Goal: Transaction & Acquisition: Register for event/course

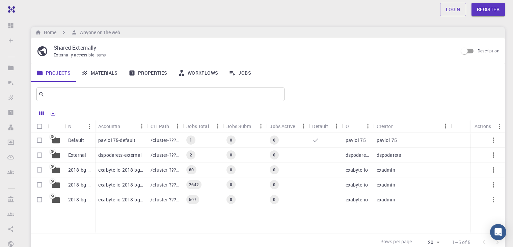
click at [94, 72] on link "Materials" at bounding box center [99, 73] width 47 height 18
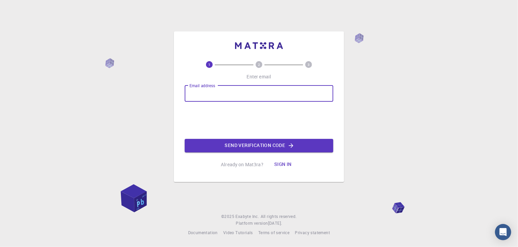
click at [240, 87] on input "Email address" at bounding box center [259, 93] width 149 height 16
type input "241712601008@crescent.education"
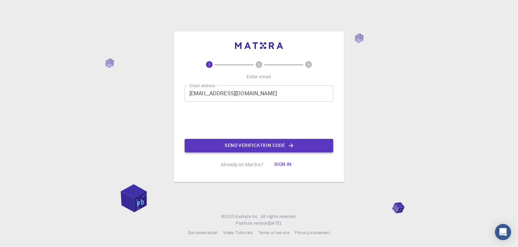
click at [266, 147] on button "Send verification code" at bounding box center [259, 146] width 149 height 14
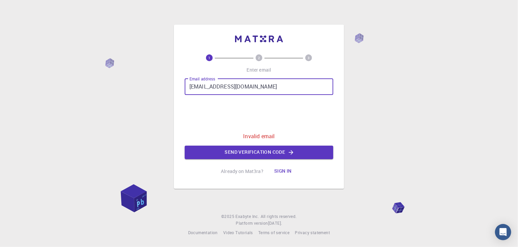
drag, startPoint x: 285, startPoint y: 88, endPoint x: 167, endPoint y: 88, distance: 117.5
click at [171, 88] on div "1 2 3 Enter email Email address 241712601008@crescent.education Email address 0…" at bounding box center [259, 123] width 518 height 247
type input "[EMAIL_ADDRESS][DOMAIN_NAME]"
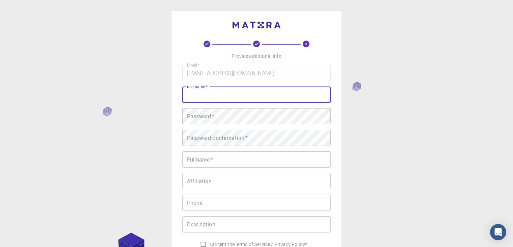
click at [250, 97] on input "username   *" at bounding box center [256, 94] width 149 height 16
type input "arivazhagan"
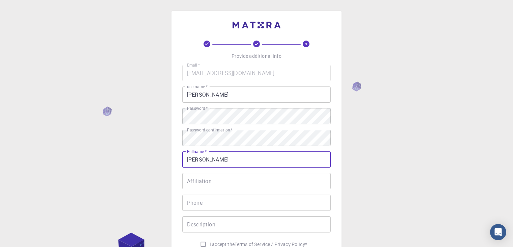
type input "arivazhagan"
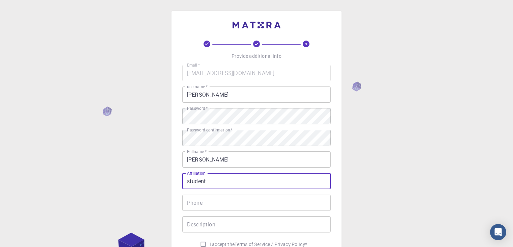
type input "student"
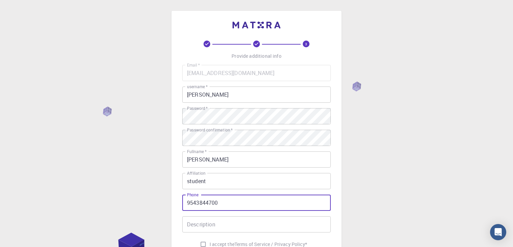
type input "9543844700"
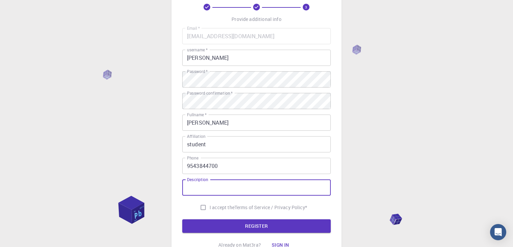
scroll to position [97, 0]
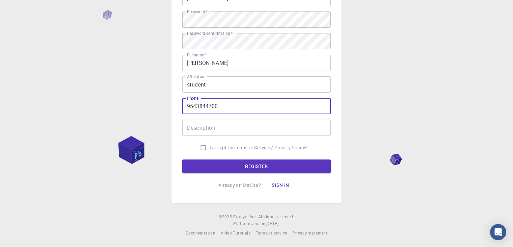
drag, startPoint x: 222, startPoint y: 108, endPoint x: 161, endPoint y: 110, distance: 61.2
click at [161, 110] on div "3 Provide additional info Email   * akashapple5c@gmail.com Email   * username  …" at bounding box center [256, 75] width 513 height 344
click at [200, 145] on input "I accept the Terms of Service / Privacy Policy *" at bounding box center [203, 147] width 13 height 13
checkbox input "true"
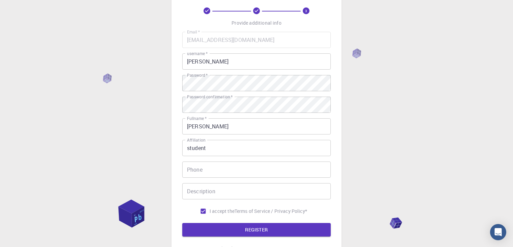
scroll to position [29, 0]
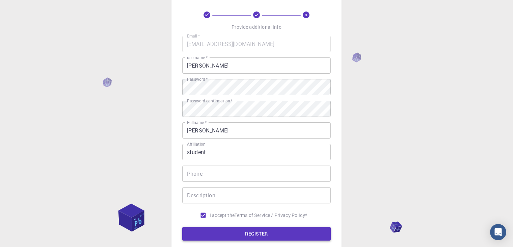
click at [264, 230] on button "REGISTER" at bounding box center [256, 234] width 149 height 14
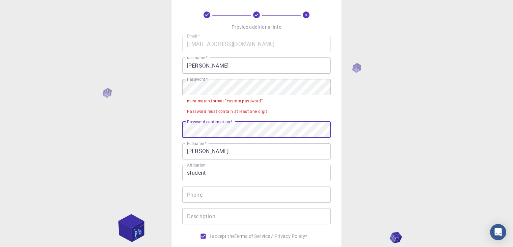
click at [222, 151] on input "arivazhagan" at bounding box center [256, 151] width 149 height 16
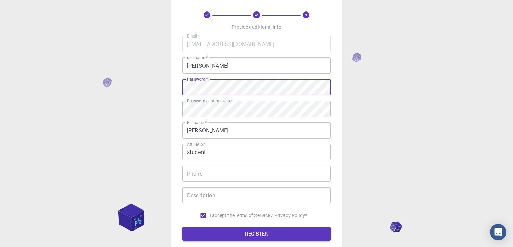
click at [248, 234] on button "REGISTER" at bounding box center [256, 234] width 149 height 14
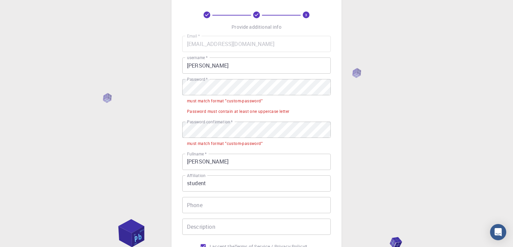
click at [224, 101] on div "must match format "custom-password"" at bounding box center [225, 101] width 76 height 7
click at [249, 99] on div "must match format "custom-password"" at bounding box center [225, 101] width 76 height 7
drag, startPoint x: 263, startPoint y: 101, endPoint x: 226, endPoint y: 100, distance: 37.2
click at [226, 100] on div "must match format "custom-password"" at bounding box center [225, 101] width 76 height 7
copy div ""custom-password""
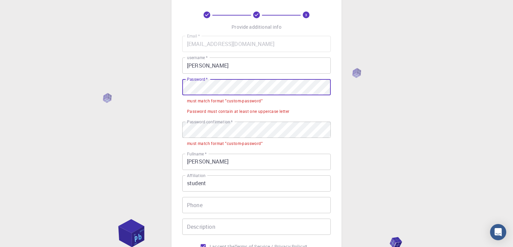
click at [174, 90] on div "3 Provide additional info Email   * akashapple5c@gmail.com Email   * username  …" at bounding box center [257, 142] width 170 height 320
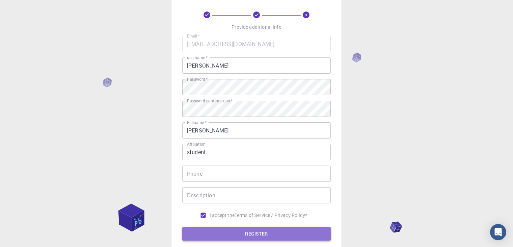
click at [253, 237] on button "REGISTER" at bounding box center [256, 234] width 149 height 14
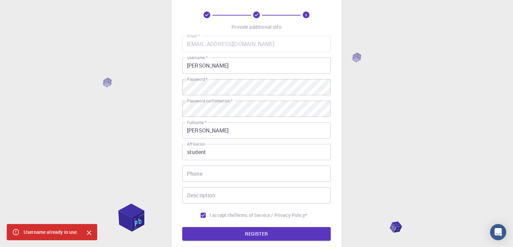
click at [88, 235] on icon "Close" at bounding box center [88, 232] width 7 height 7
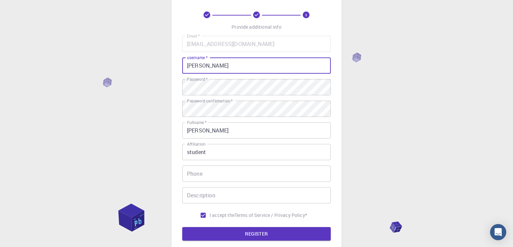
click at [217, 69] on input "arivazhagan" at bounding box center [256, 65] width 149 height 16
click at [280, 234] on button "REGISTER" at bounding box center [256, 234] width 149 height 14
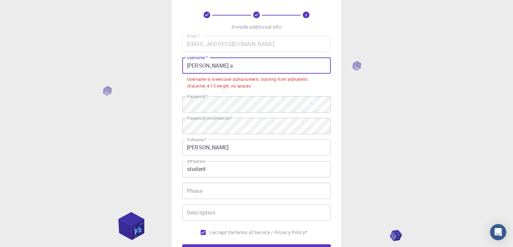
click at [229, 61] on input "arivazhagan.a" at bounding box center [256, 65] width 149 height 16
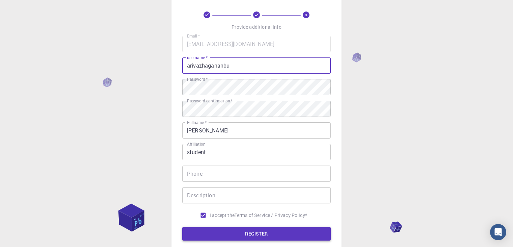
type input "arivazhagananbu"
click at [242, 236] on button "REGISTER" at bounding box center [256, 234] width 149 height 14
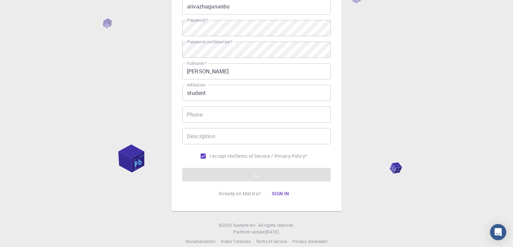
scroll to position [97, 0]
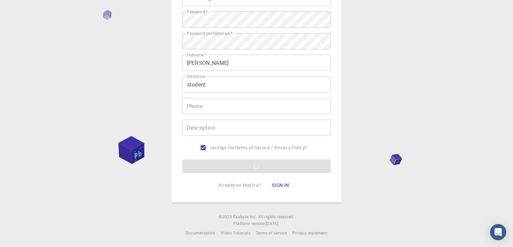
click at [276, 162] on form "Email   * akashapple5c@gmail.com Email   * username   * arivazhagananbu usernam…" at bounding box center [256, 70] width 149 height 205
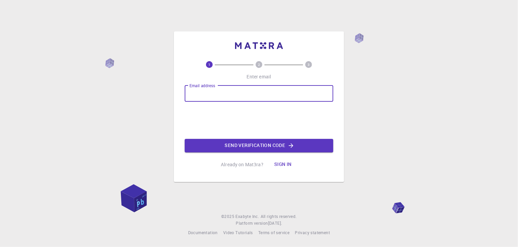
type input "akashapple5c@gmail.com"
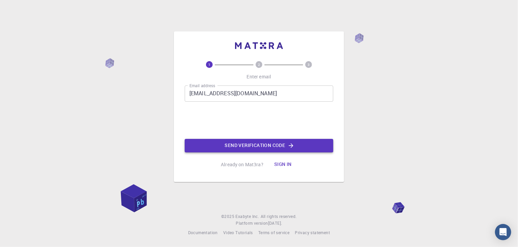
click at [249, 142] on button "Send verification code" at bounding box center [259, 146] width 149 height 14
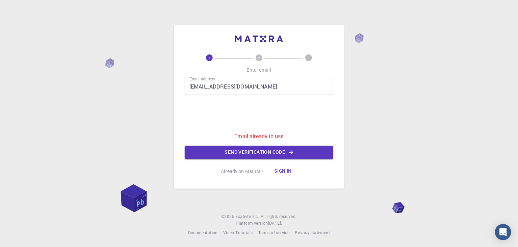
click at [289, 166] on button "Sign in" at bounding box center [283, 171] width 28 height 14
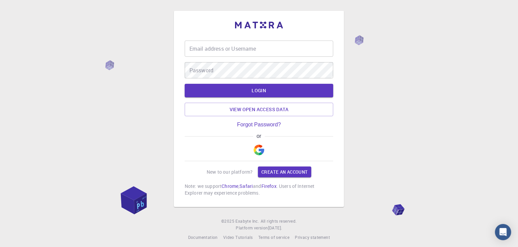
type input "arivazhagananbu"
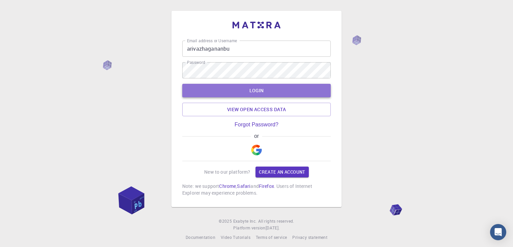
click at [238, 91] on button "LOGIN" at bounding box center [256, 91] width 149 height 14
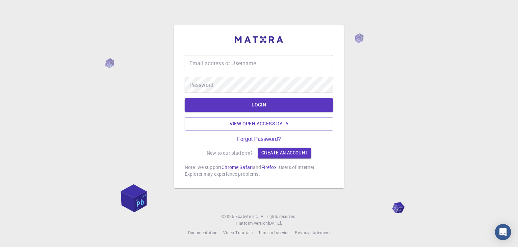
type input "arivazhagananbu"
click at [247, 61] on div "Email address or Username [PERSON_NAME] Email address or Username" at bounding box center [259, 63] width 149 height 16
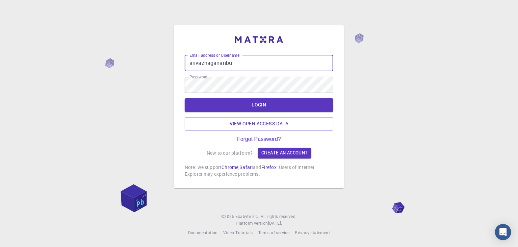
click at [419, 99] on div "Email address or Username arivazhagananbu Email address or Username Password Pa…" at bounding box center [259, 123] width 518 height 247
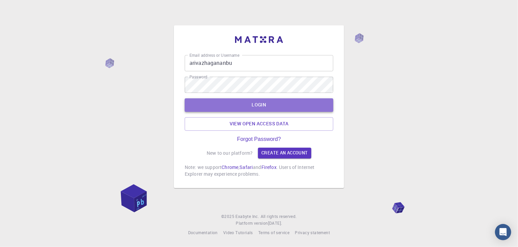
click at [297, 104] on button "LOGIN" at bounding box center [259, 105] width 149 height 14
